Goal: Task Accomplishment & Management: Manage account settings

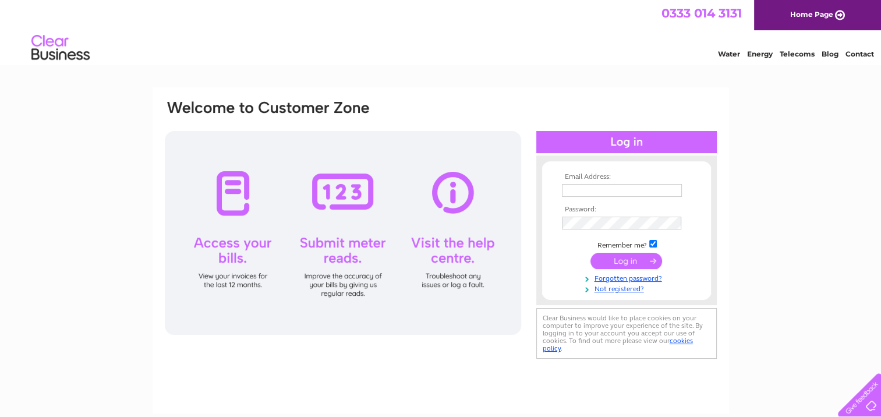
click at [565, 186] on input "text" at bounding box center [622, 190] width 120 height 13
type input "agraymotors@hotmail.com"
click at [617, 261] on input "submit" at bounding box center [626, 262] width 72 height 16
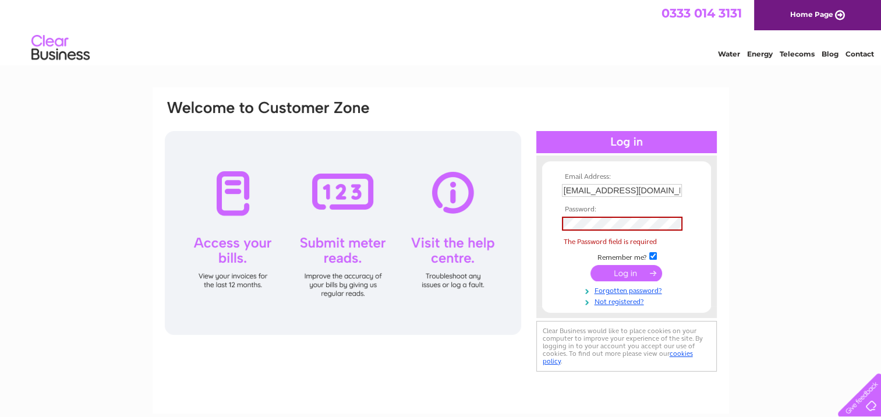
click at [629, 270] on input "submit" at bounding box center [626, 273] width 72 height 16
click at [617, 296] on link "Not registered?" at bounding box center [628, 300] width 132 height 11
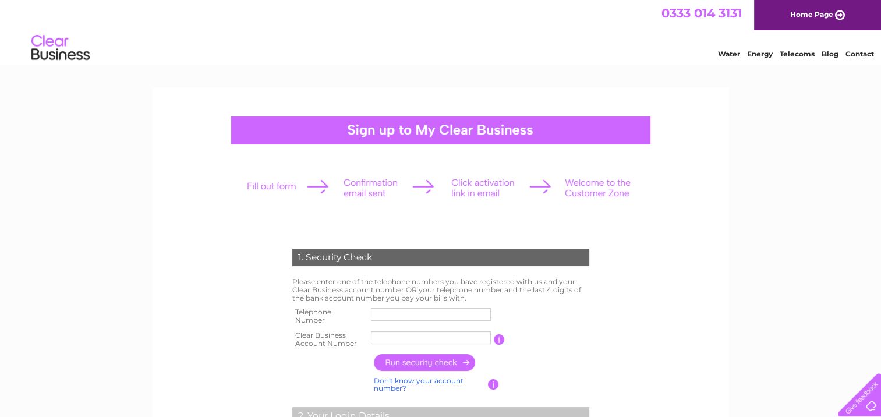
click at [390, 311] on input "text" at bounding box center [431, 314] width 120 height 13
type input "01414236568"
click at [384, 336] on input "text" at bounding box center [431, 338] width 121 height 14
drag, startPoint x: 53, startPoint y: 27, endPoint x: 407, endPoint y: 332, distance: 467.6
click at [407, 332] on input "CB104485" at bounding box center [431, 338] width 121 height 14
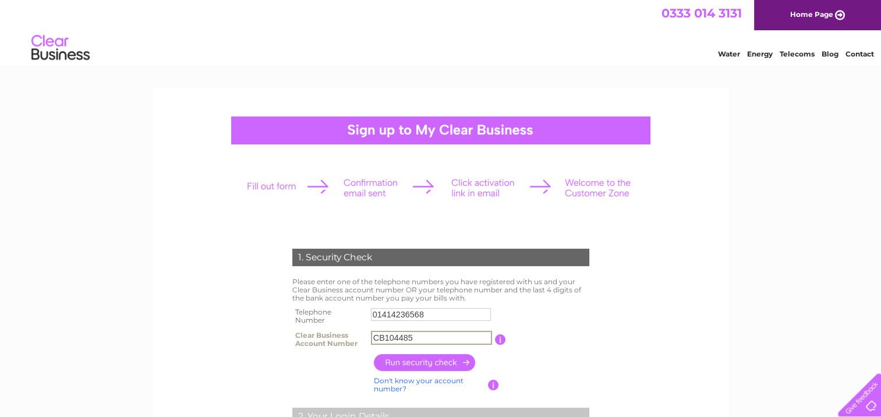
click at [412, 332] on input "CB104485" at bounding box center [431, 338] width 121 height 14
type input "CB1044822"
click at [413, 365] on input "button" at bounding box center [425, 362] width 102 height 17
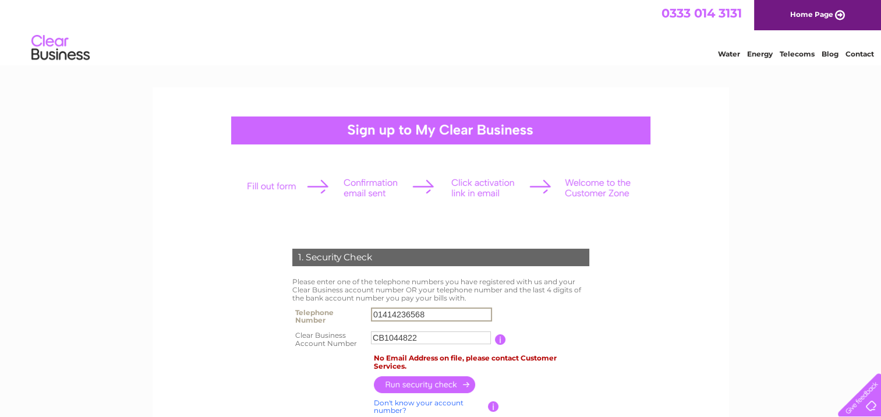
drag, startPoint x: 375, startPoint y: 313, endPoint x: 494, endPoint y: 328, distance: 119.1
click at [494, 328] on tbody "Telephone Number 01414236568 Clear Business Account Number CB1044822 You will f…" at bounding box center [440, 327] width 303 height 47
type input "0"
click at [382, 310] on input "text" at bounding box center [431, 314] width 121 height 14
click at [404, 315] on input "text" at bounding box center [431, 314] width 121 height 14
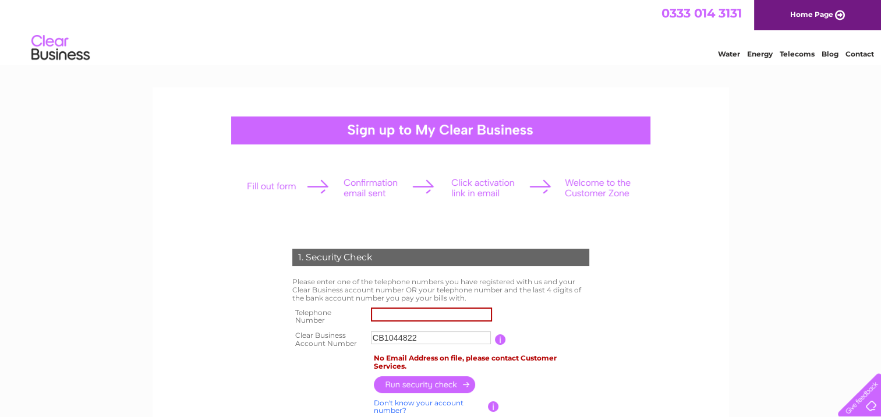
click at [416, 382] on input "button" at bounding box center [425, 384] width 102 height 17
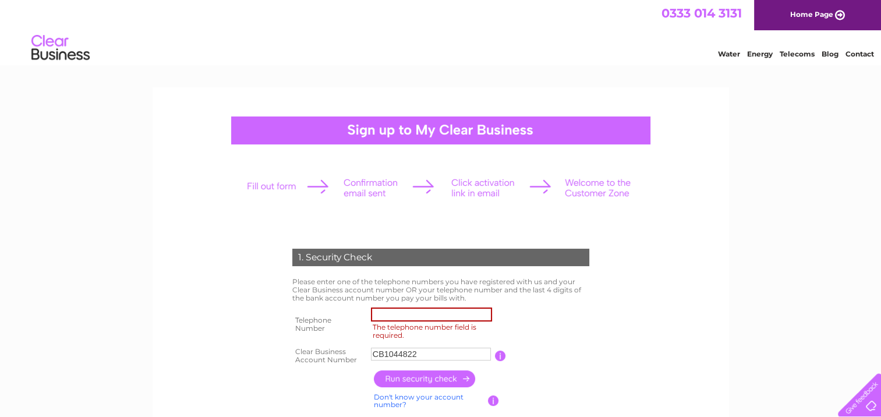
click at [433, 396] on link "Don't know your account number?" at bounding box center [419, 400] width 90 height 17
click at [387, 347] on td at bounding box center [431, 355] width 127 height 23
click at [405, 315] on input "The telephone number field is required." at bounding box center [431, 314] width 121 height 14
type input "0"
type input "01414236568"
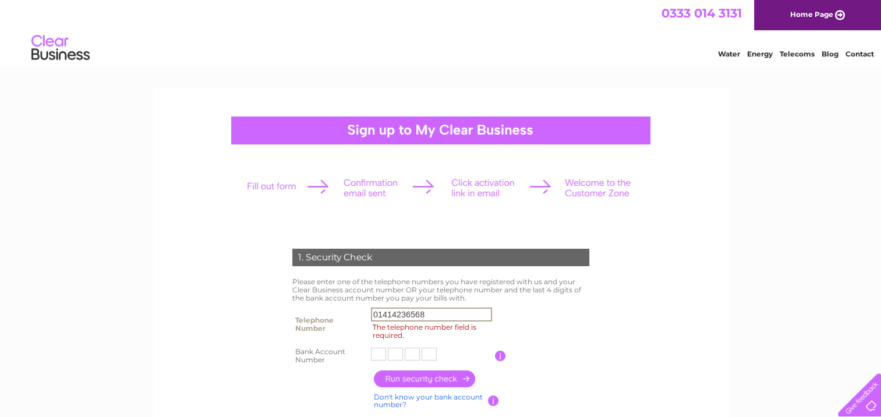
click at [383, 349] on input "text" at bounding box center [378, 354] width 15 height 13
click at [396, 377] on input "button" at bounding box center [425, 378] width 102 height 17
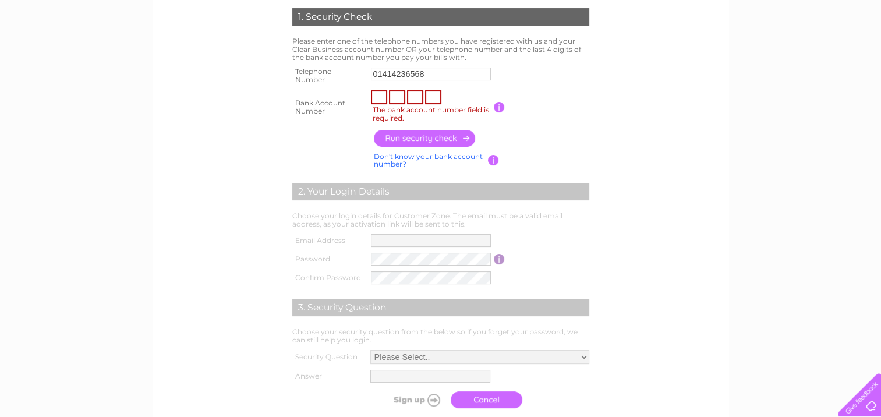
scroll to position [256, 0]
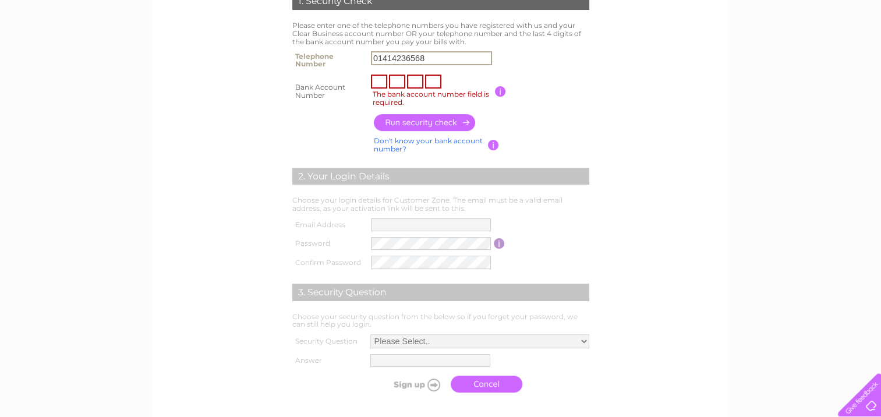
drag, startPoint x: 430, startPoint y: 56, endPoint x: 353, endPoint y: 58, distance: 76.3
click at [353, 58] on tr "Telephone Number 01414236568" at bounding box center [440, 59] width 303 height 23
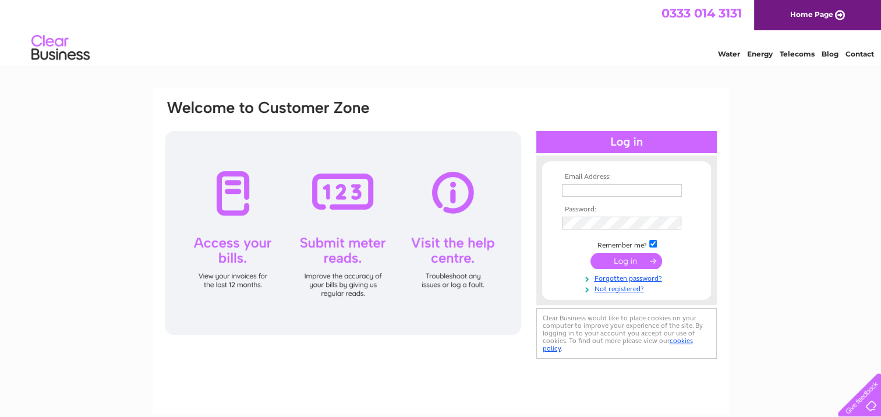
click at [625, 257] on input "submit" at bounding box center [626, 261] width 72 height 16
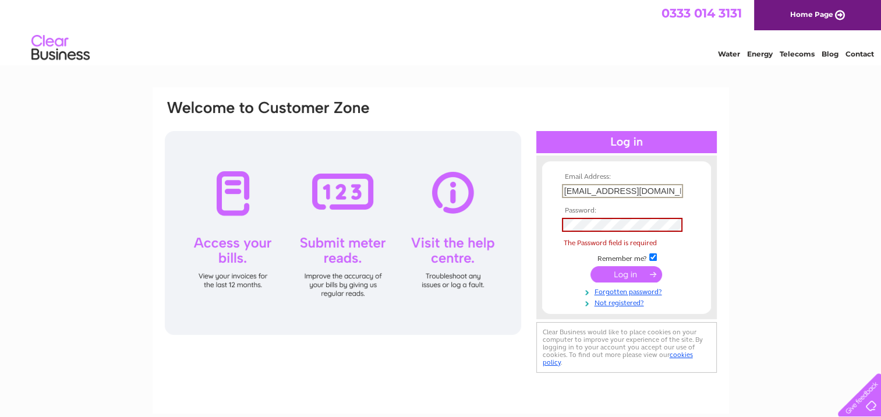
type input "graymotors@hotmail.com"
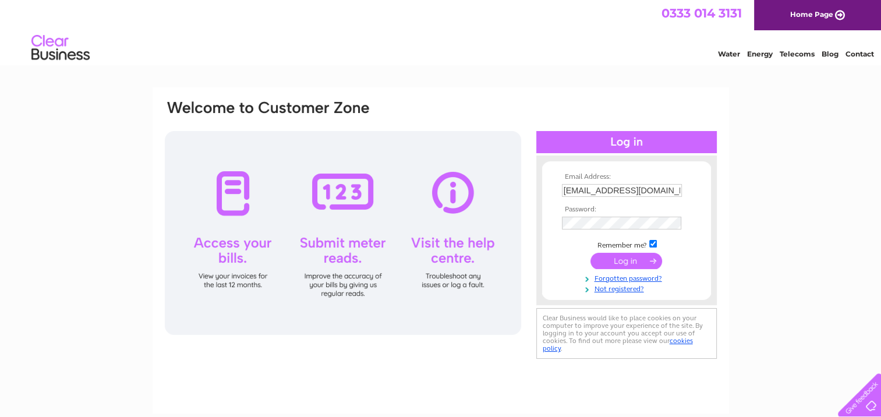
click at [627, 256] on input "submit" at bounding box center [626, 261] width 72 height 16
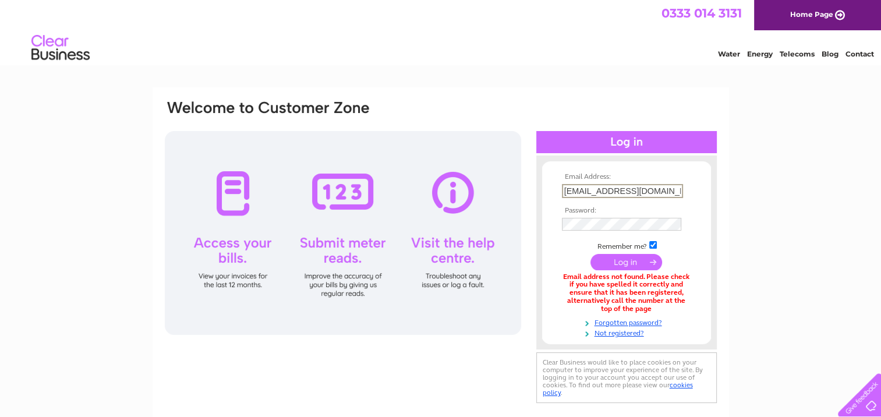
click at [660, 189] on input "graymotors@hotmail.com" at bounding box center [622, 191] width 121 height 14
drag, startPoint x: 561, startPoint y: 190, endPoint x: 632, endPoint y: 198, distance: 72.0
click at [632, 198] on td "graymotors@hotmail.com" at bounding box center [626, 190] width 135 height 19
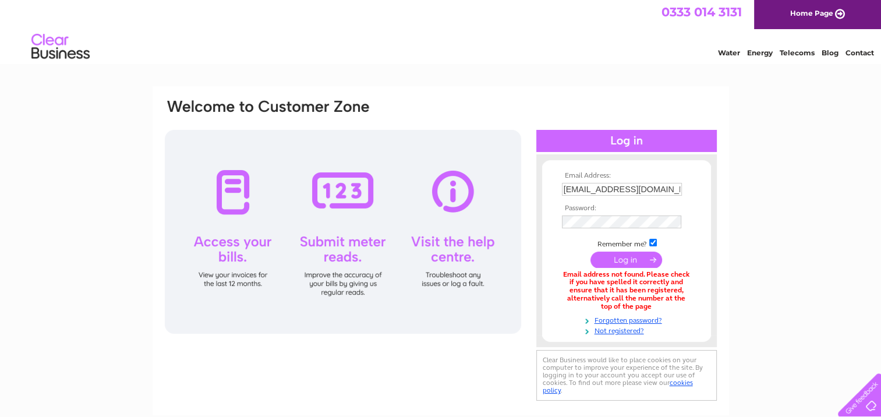
click at [559, 189] on td "graymotors@hotmail.com" at bounding box center [626, 189] width 135 height 19
drag, startPoint x: 558, startPoint y: 189, endPoint x: 778, endPoint y: 219, distance: 222.0
click at [778, 219] on div "Email Address: graymotors@hotmail.com Password: Forgotten password?" at bounding box center [440, 350] width 881 height 528
click at [810, 10] on link "Home Page" at bounding box center [817, 14] width 127 height 30
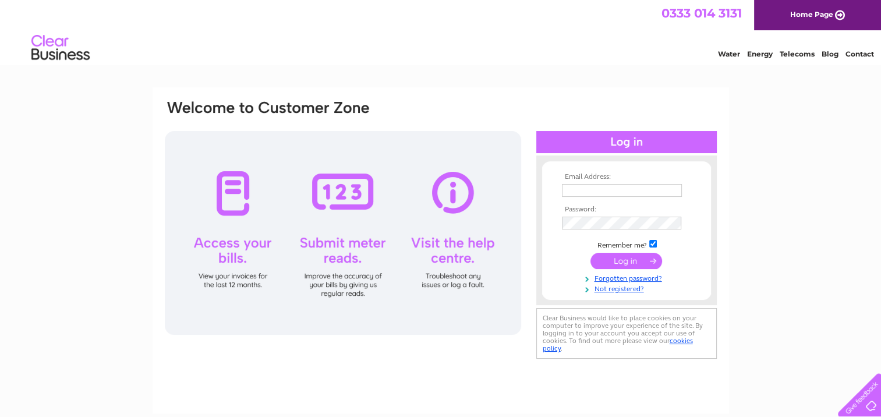
click at [235, 193] on div at bounding box center [343, 233] width 356 height 204
click at [236, 259] on div at bounding box center [343, 233] width 356 height 204
click at [238, 274] on div at bounding box center [343, 233] width 356 height 204
click at [577, 139] on div at bounding box center [626, 142] width 180 height 22
click at [621, 258] on input "submit" at bounding box center [626, 261] width 72 height 16
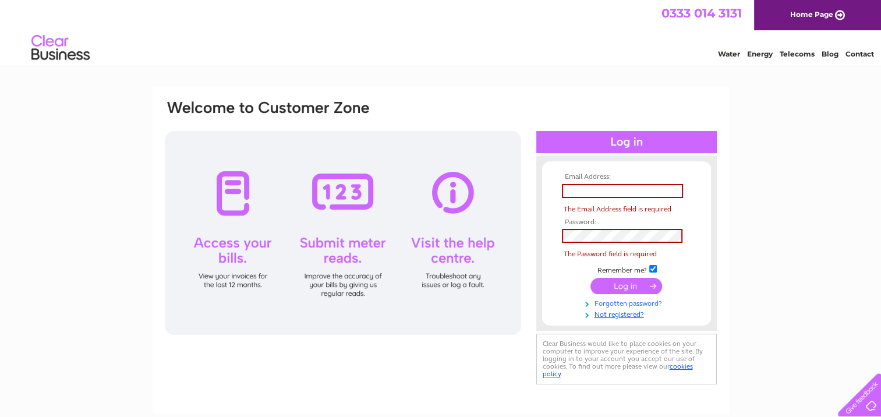
click at [626, 299] on link "Forgotten password?" at bounding box center [628, 302] width 132 height 11
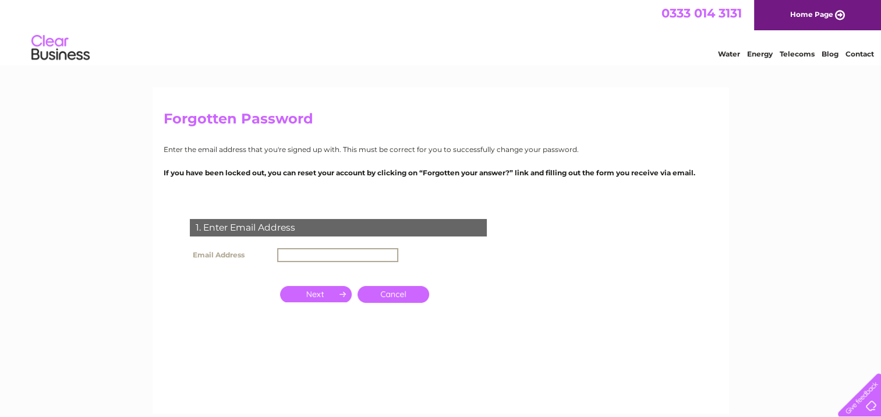
click at [286, 254] on input "text" at bounding box center [337, 255] width 121 height 14
type input "[EMAIL_ADDRESS][DOMAIN_NAME]"
click at [331, 289] on input "button" at bounding box center [316, 294] width 72 height 16
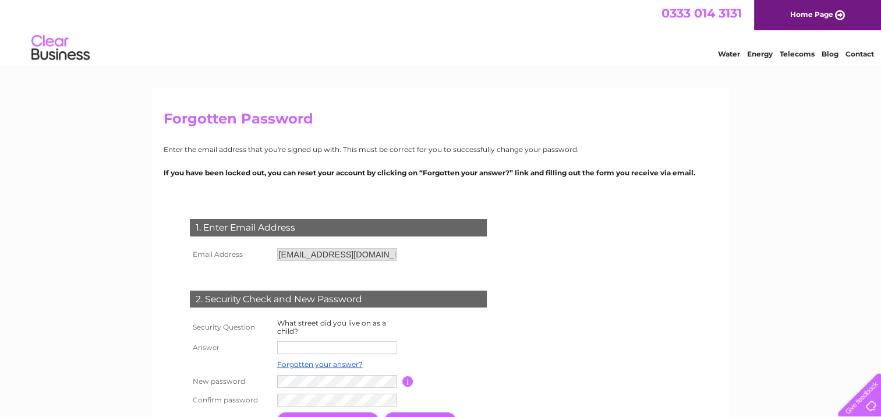
click at [293, 343] on input "text" at bounding box center [337, 347] width 120 height 13
type input "pattesom st"
click at [515, 359] on table "Security Question What street did you live on as a child? Answer pattesom st Fo…" at bounding box center [352, 362] width 331 height 93
drag, startPoint x: 277, startPoint y: 347, endPoint x: 366, endPoint y: 350, distance: 88.5
click at [366, 350] on input "pattesom st" at bounding box center [337, 348] width 121 height 14
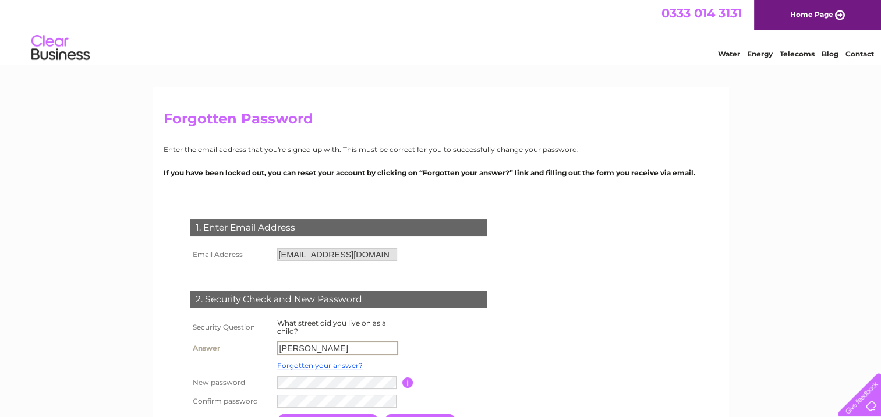
click at [421, 333] on table "Security Question What street did you live on as a child? Answer [PERSON_NAME] …" at bounding box center [352, 363] width 331 height 94
drag, startPoint x: 282, startPoint y: 346, endPoint x: 336, endPoint y: 344, distance: 54.2
click at [336, 344] on input "mcculloch" at bounding box center [337, 348] width 121 height 14
type input "m"
type input "paterson stret"
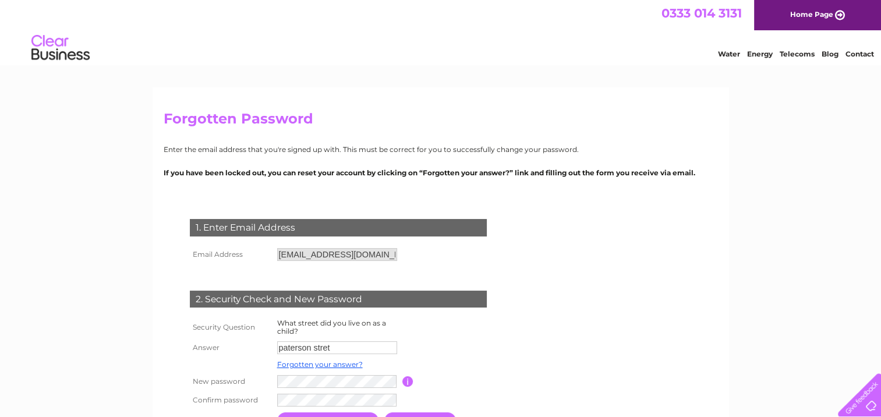
click at [437, 368] on td at bounding box center [459, 364] width 93 height 15
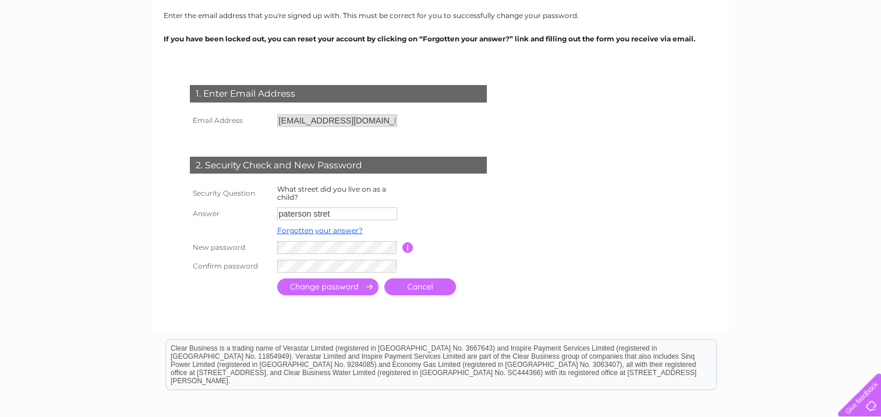
scroll to position [139, 0]
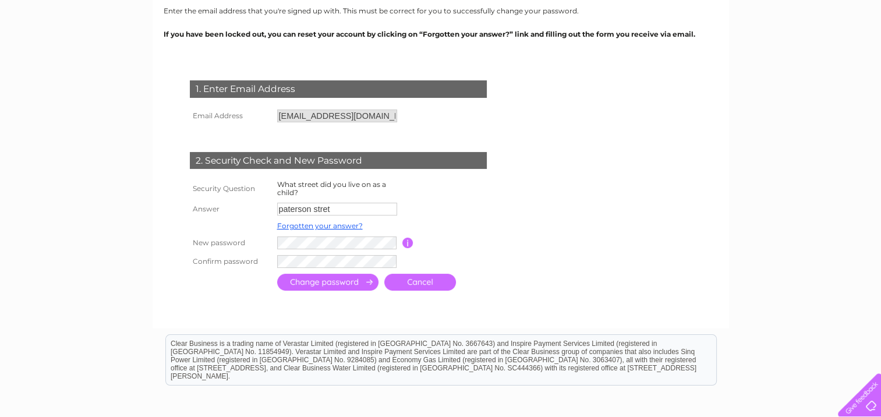
click at [317, 280] on input "submit" at bounding box center [327, 282] width 101 height 17
click at [315, 282] on input "submit" at bounding box center [327, 283] width 101 height 17
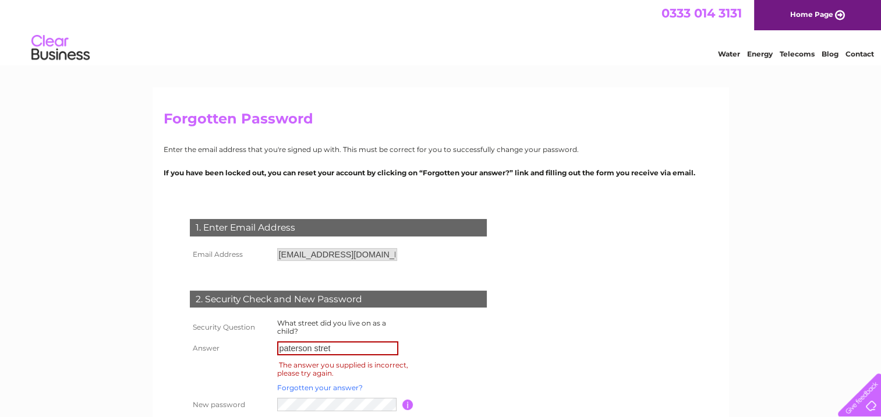
click at [322, 388] on link "Forgotten your answer?" at bounding box center [320, 387] width 86 height 9
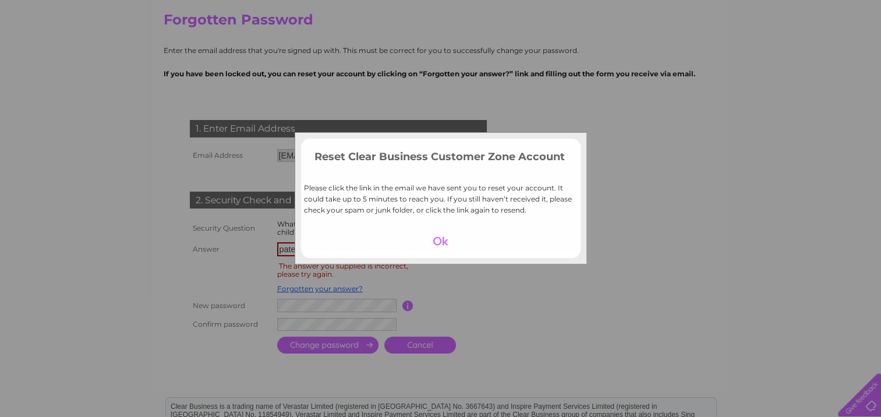
scroll to position [84, 0]
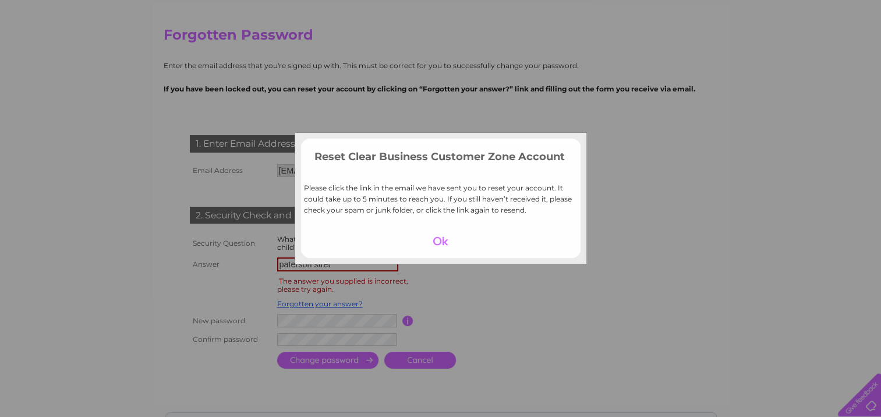
click at [350, 357] on div "Reset Clear Business Customer Zone Account Please click the link in the email w…" at bounding box center [440, 208] width 881 height 417
click at [512, 281] on div "Reset Clear Business Customer Zone Account Please click the link in the email w…" at bounding box center [440, 208] width 881 height 417
